Goal: Transaction & Acquisition: Download file/media

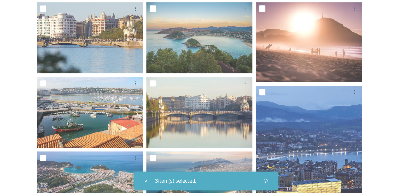
scroll to position [67, 0]
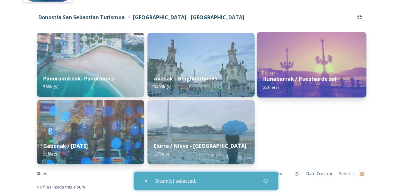
scroll to position [71, 0]
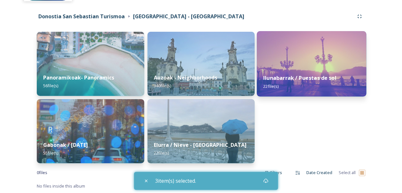
click at [322, 68] on div "Ilunabarrak / Puestas de sol 22 file(s)" at bounding box center [311, 81] width 109 height 29
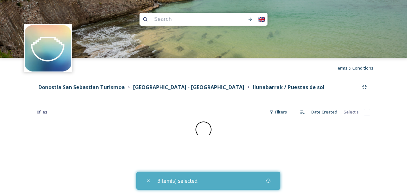
checkbox input "false"
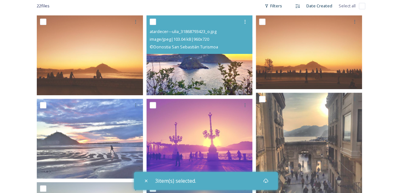
scroll to position [96, 0]
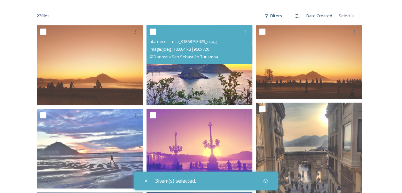
click at [153, 29] on input "checkbox" at bounding box center [153, 31] width 6 height 6
checkbox input "true"
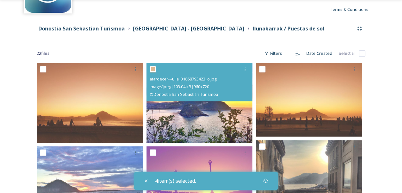
scroll to position [64, 0]
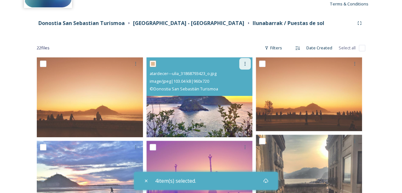
click at [246, 65] on icon at bounding box center [244, 63] width 5 height 5
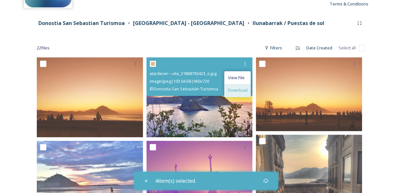
click at [243, 90] on span "Download" at bounding box center [238, 90] width 20 height 6
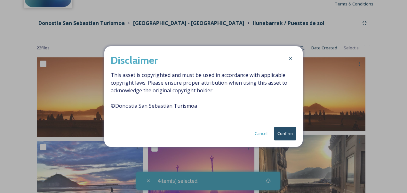
click at [283, 132] on button "Confirm" at bounding box center [285, 133] width 22 height 13
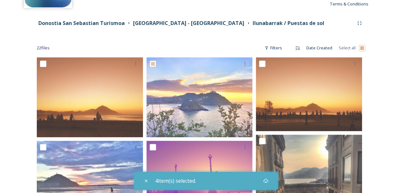
checkbox input "true"
